Goal: Task Accomplishment & Management: Manage account settings

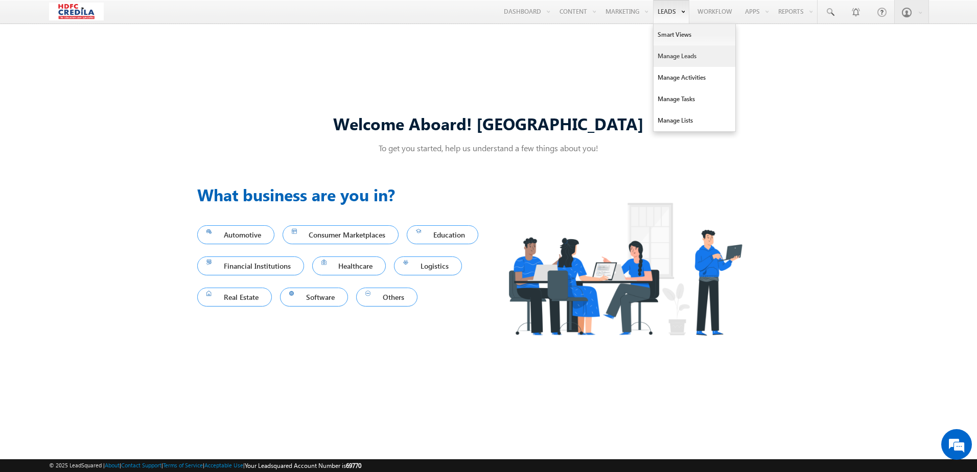
click at [672, 57] on link "Manage Leads" at bounding box center [694, 55] width 82 height 21
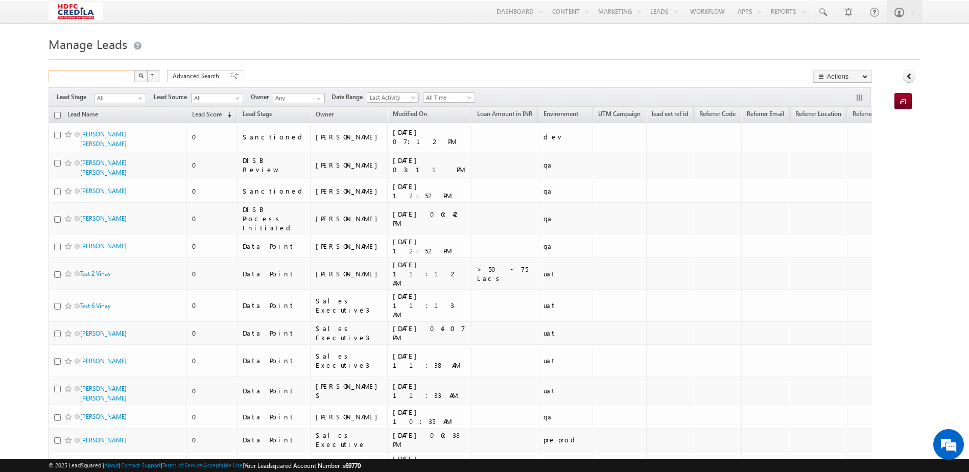
click at [95, 73] on input "text" at bounding box center [92, 76] width 87 height 12
type input "Search Leads"
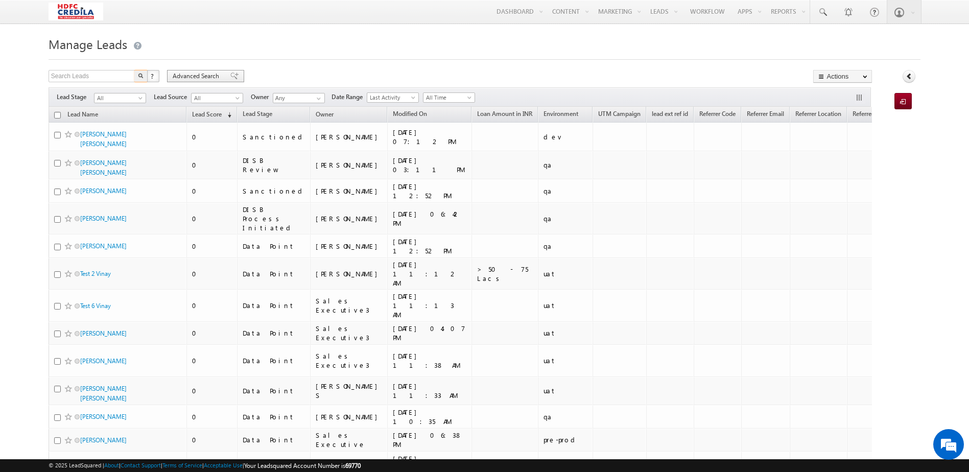
click at [200, 77] on span "Advanced Search" at bounding box center [198, 76] width 50 height 9
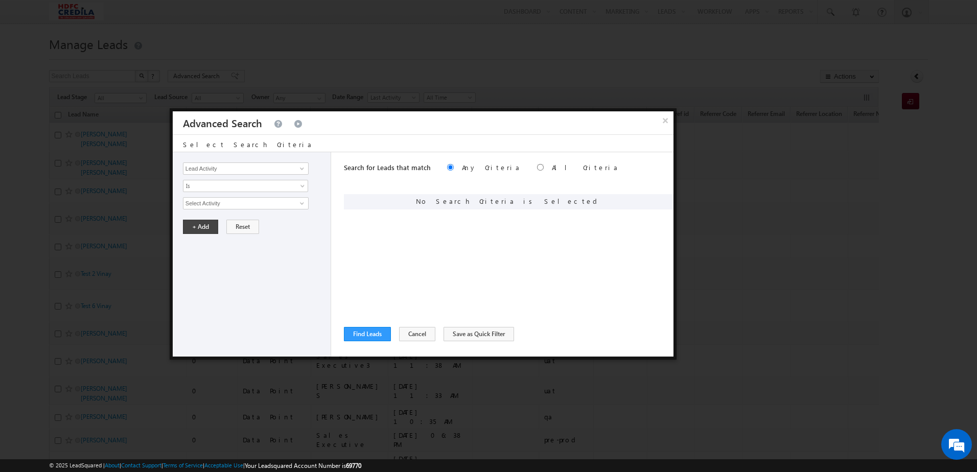
click at [883, 85] on div at bounding box center [488, 236] width 977 height 472
click at [422, 330] on button "Cancel" at bounding box center [417, 334] width 36 height 14
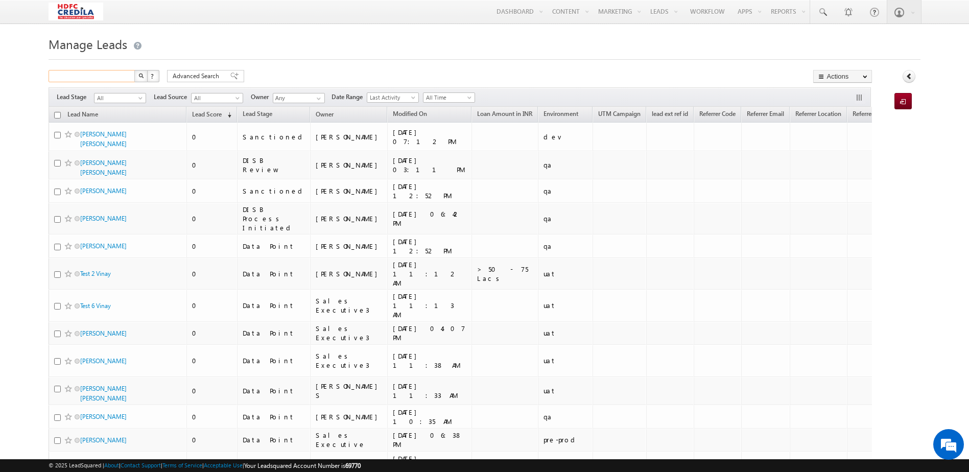
click at [106, 77] on input "text" at bounding box center [92, 76] width 87 height 12
paste input "1234589074"
type input "1234589074"
click at [134, 70] on button "button" at bounding box center [140, 76] width 13 height 12
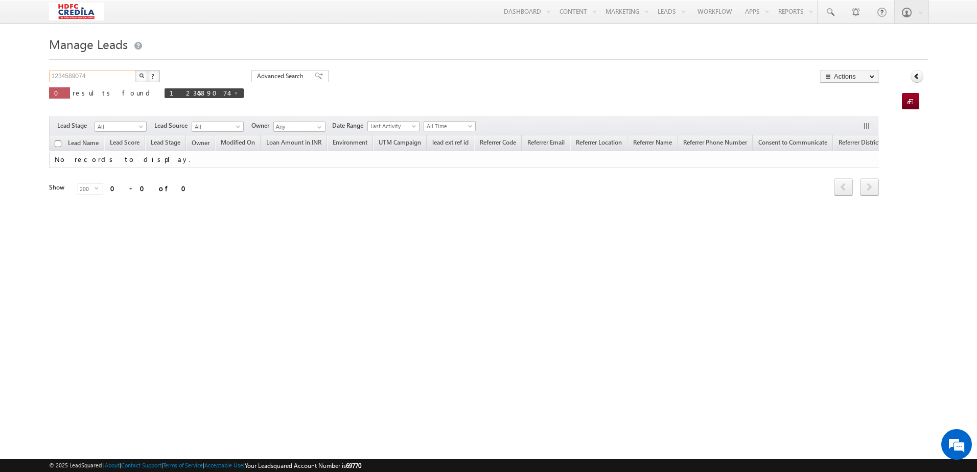
click at [82, 75] on input "1234589074" at bounding box center [92, 76] width 87 height 12
paste input "3211211111"
type input "3211211111"
click at [135, 70] on button "button" at bounding box center [141, 76] width 13 height 12
